Goal: Task Accomplishment & Management: Manage account settings

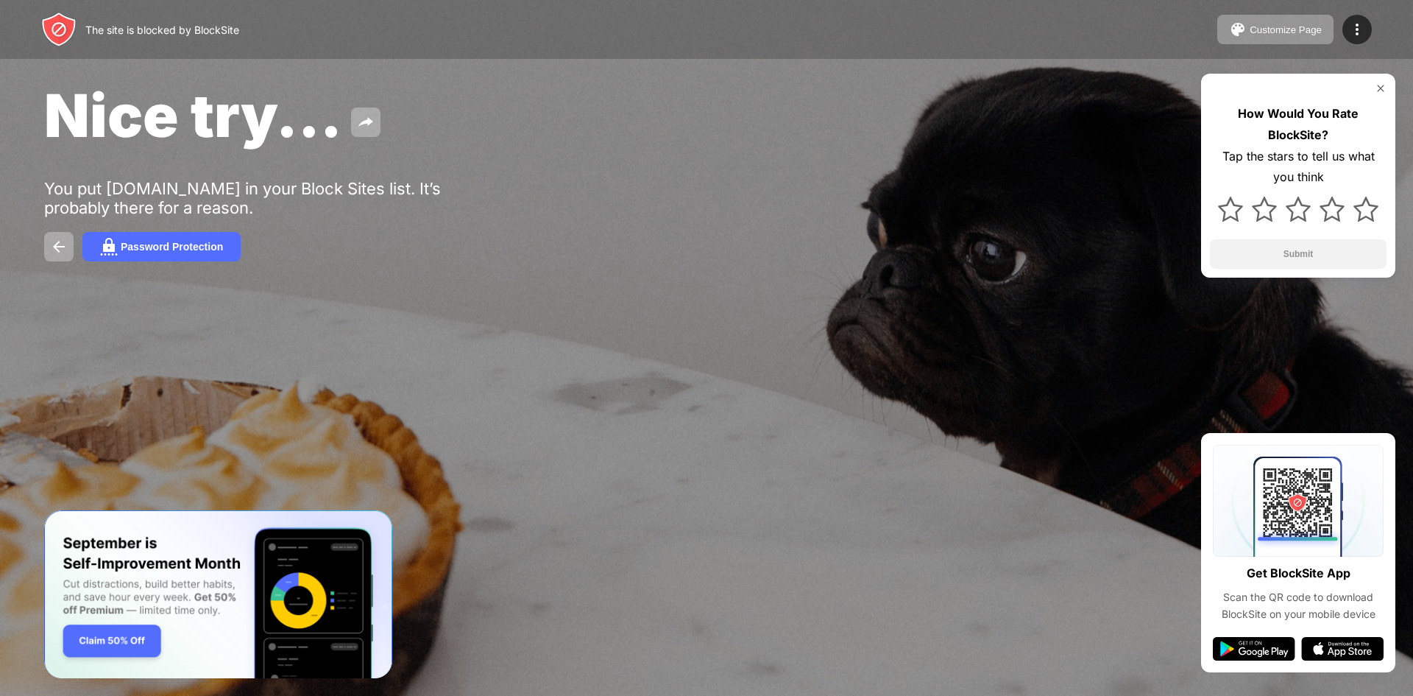
click at [1375, 85] on img at bounding box center [1381, 88] width 12 height 12
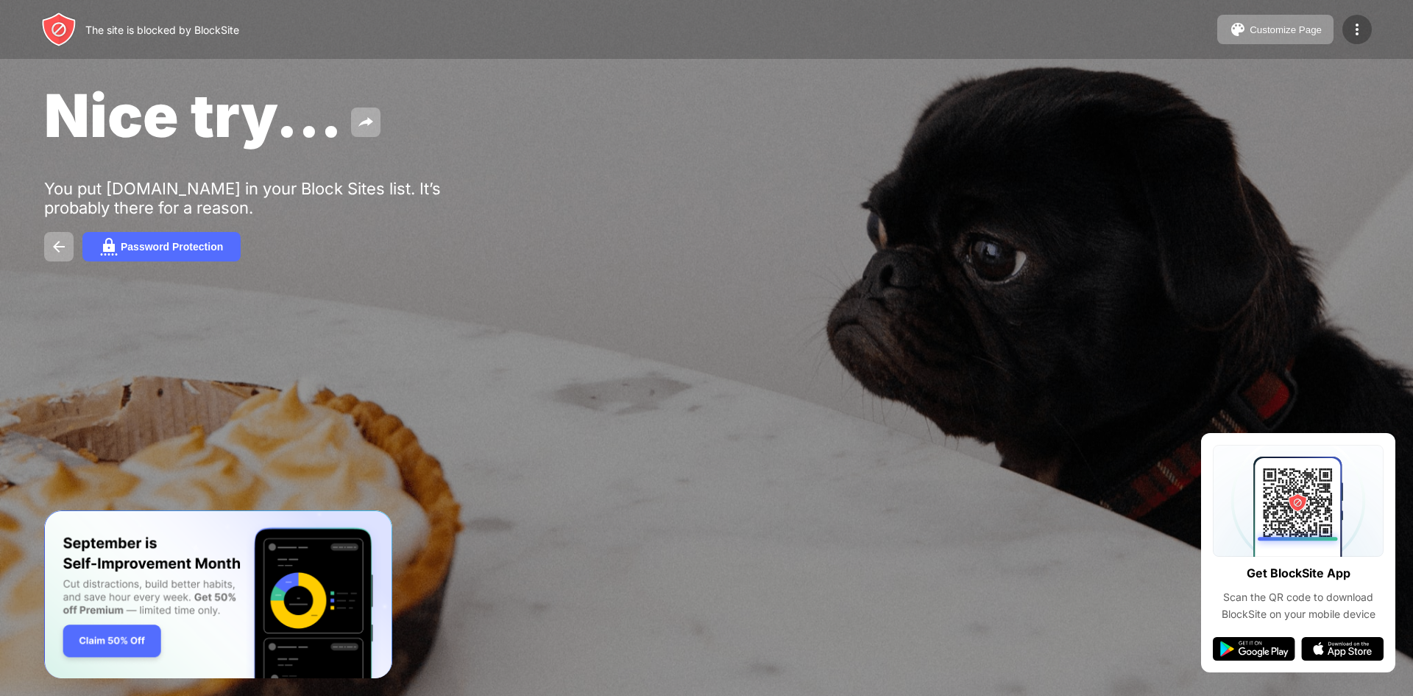
click at [1359, 24] on img at bounding box center [1357, 30] width 18 height 18
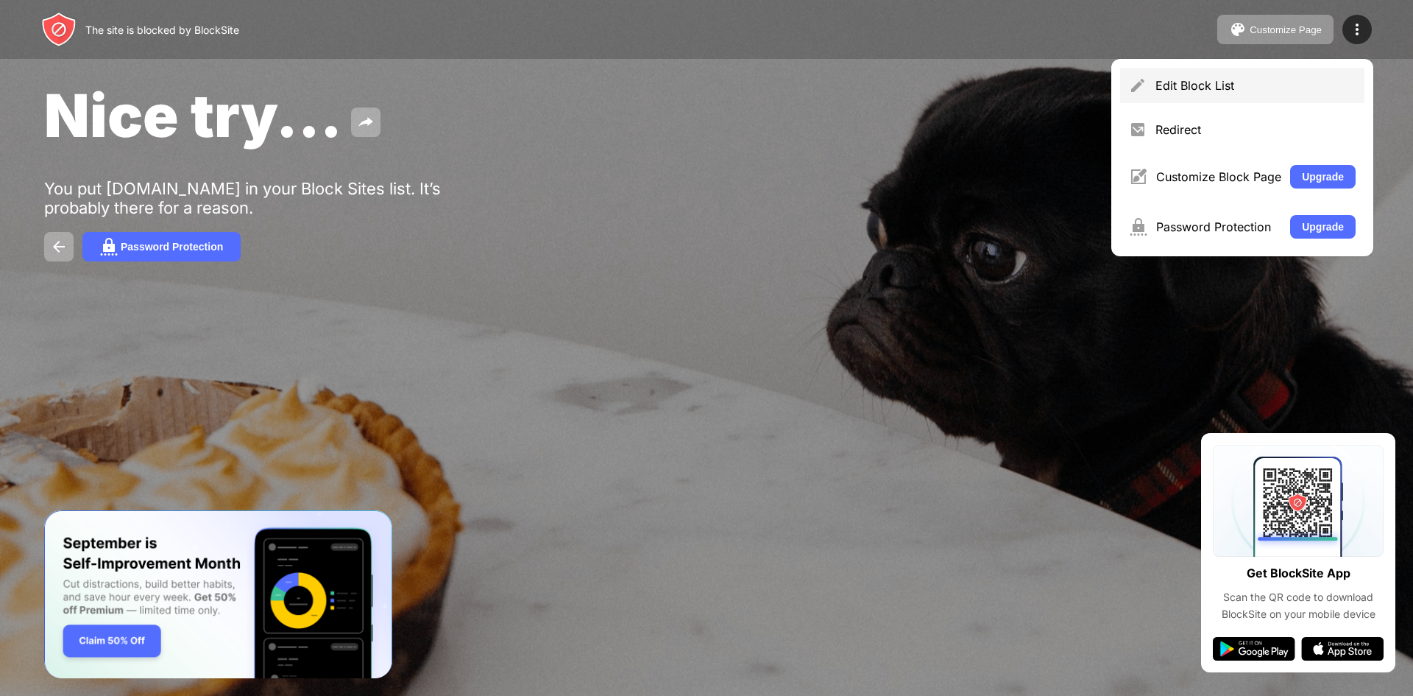
click at [1222, 73] on div "Edit Block List" at bounding box center [1242, 85] width 244 height 35
